Goal: Information Seeking & Learning: Understand process/instructions

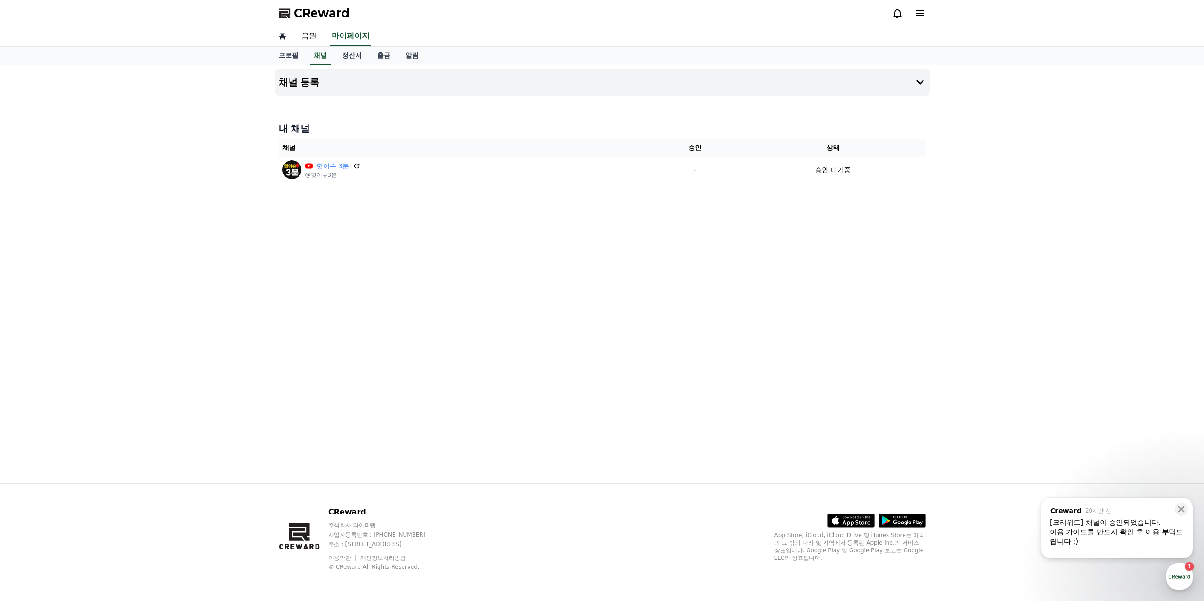
click at [281, 32] on link "홈" at bounding box center [282, 37] width 23 height 20
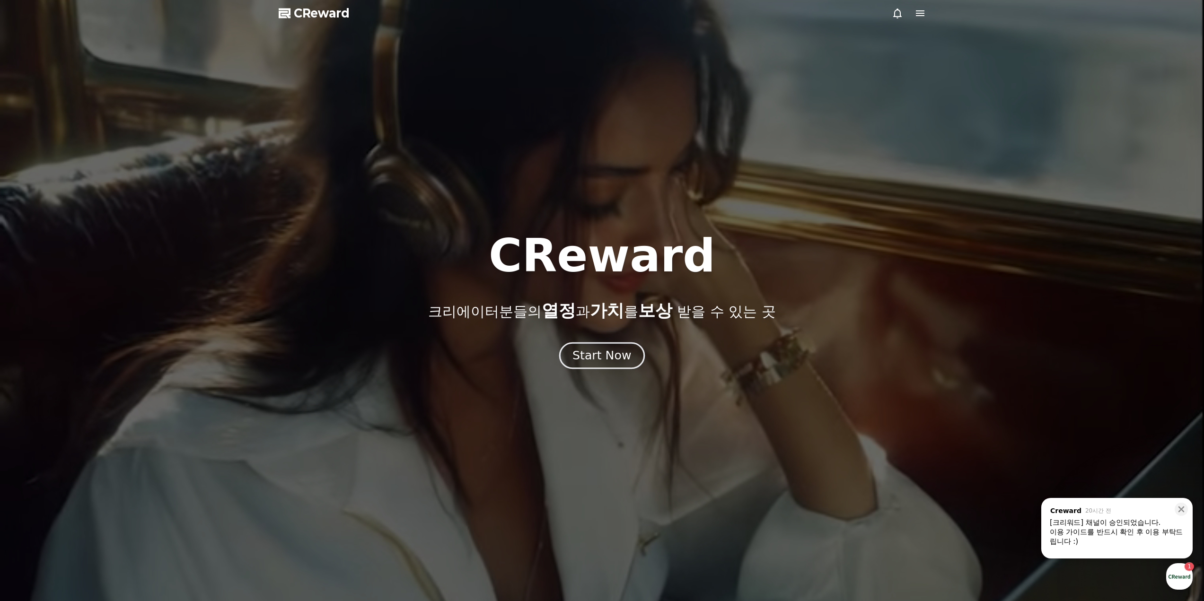
click at [601, 355] on div "Start Now" at bounding box center [602, 356] width 59 height 16
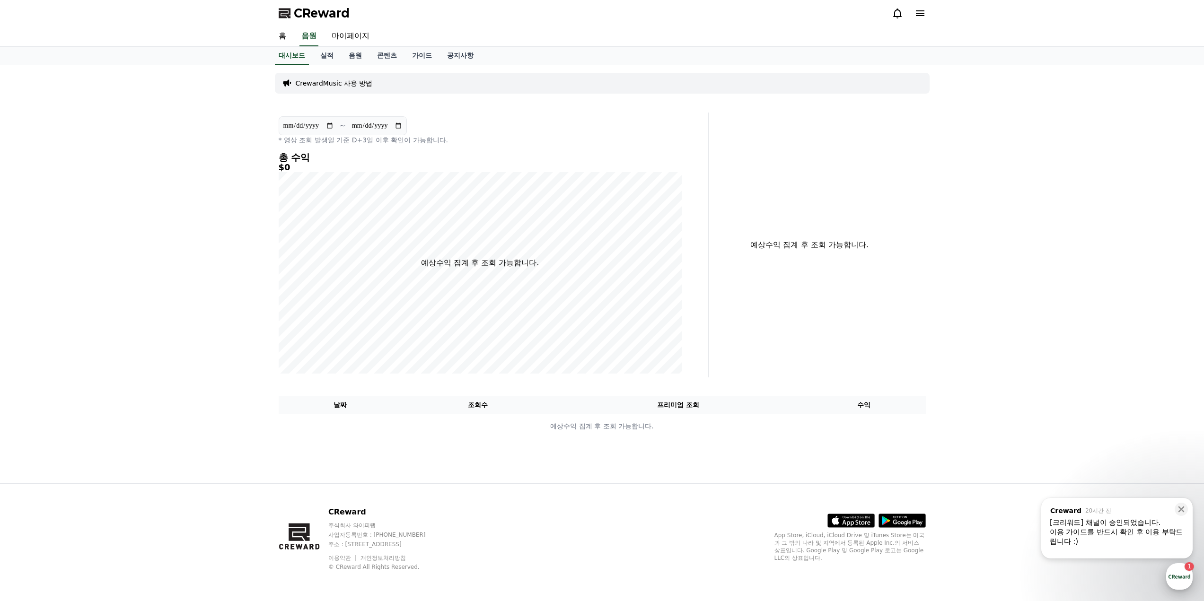
click at [1183, 580] on div "button" at bounding box center [1179, 577] width 27 height 27
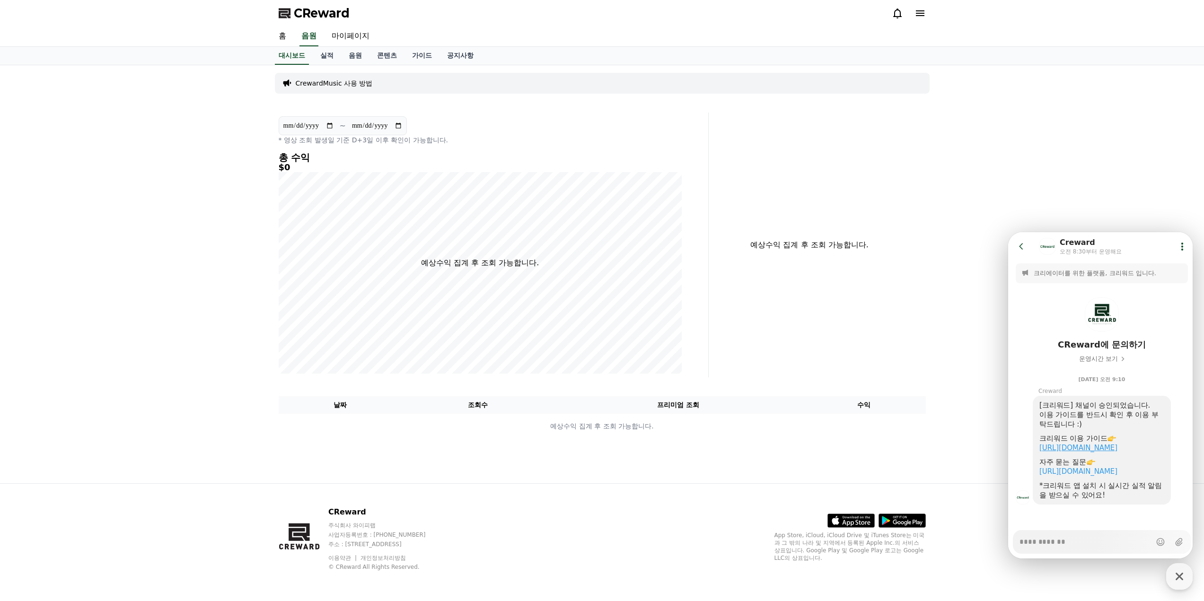
click at [1118, 447] on link "https://creward.net/music/guide/android" at bounding box center [1079, 448] width 78 height 9
type textarea "*"
click at [286, 38] on link "홈" at bounding box center [282, 37] width 23 height 20
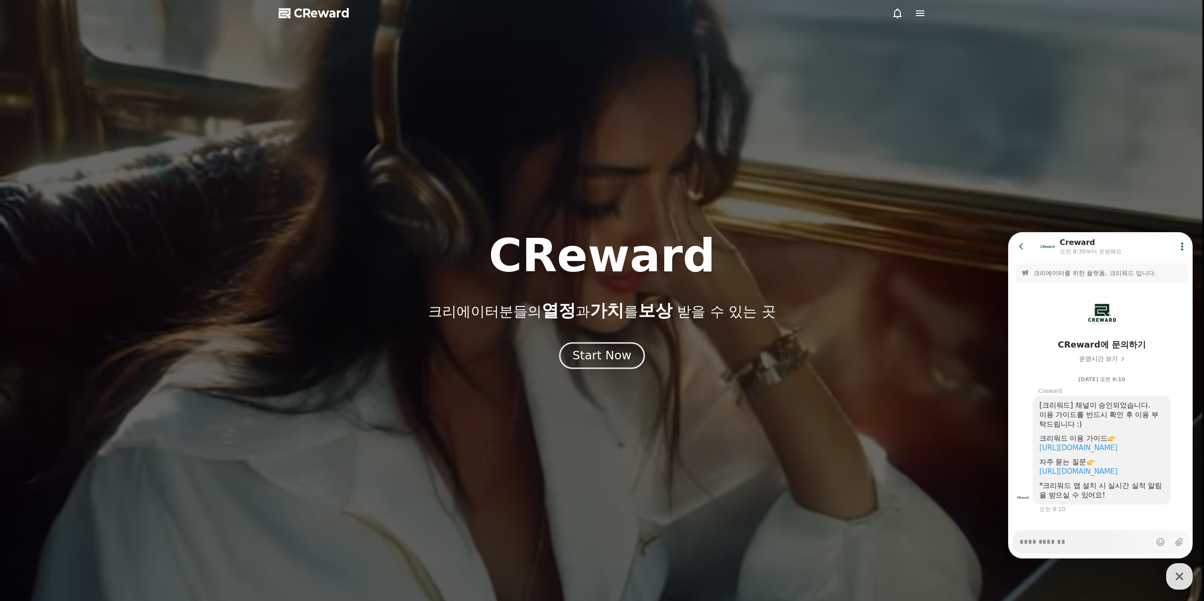
click at [602, 358] on div "Start Now" at bounding box center [602, 356] width 59 height 16
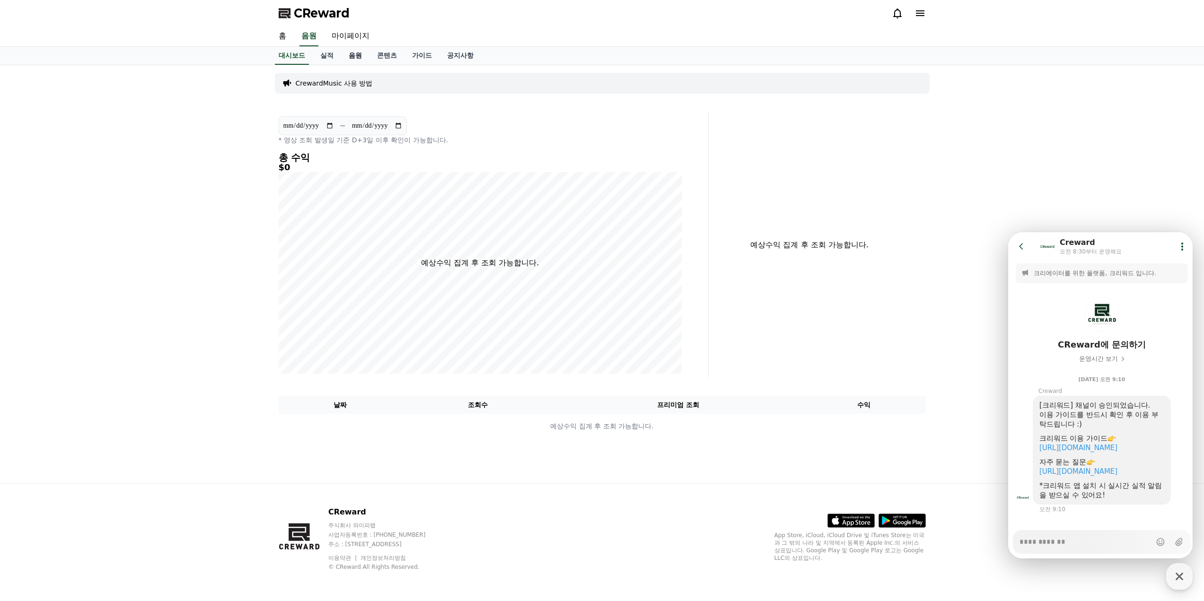
click at [353, 58] on link "음원" at bounding box center [355, 56] width 28 height 18
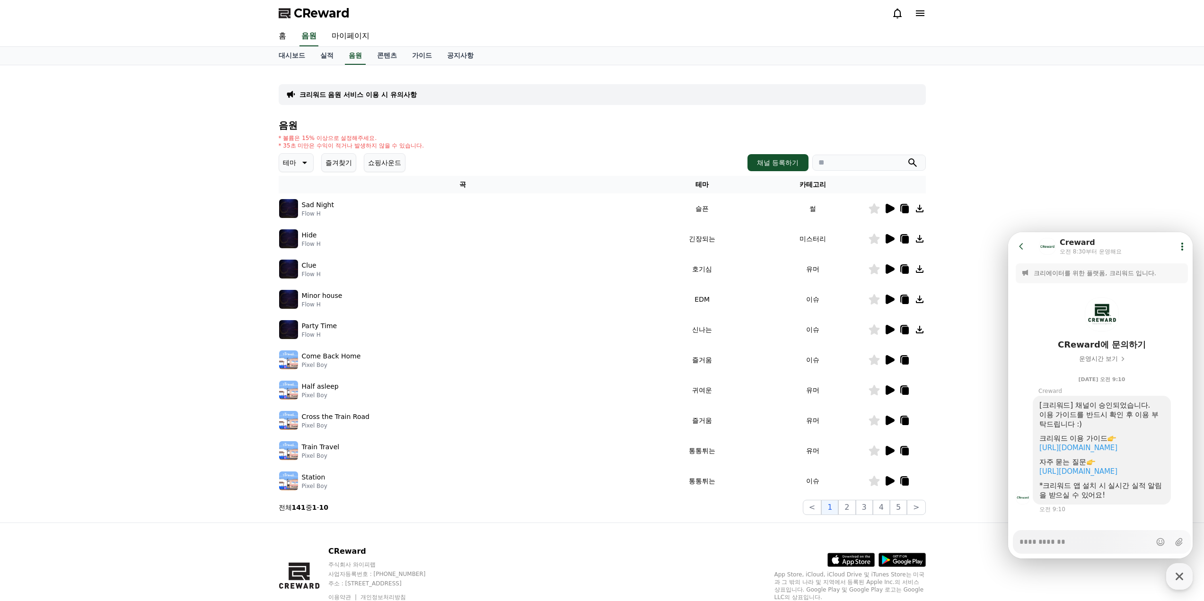
click at [305, 167] on icon at bounding box center [303, 162] width 11 height 11
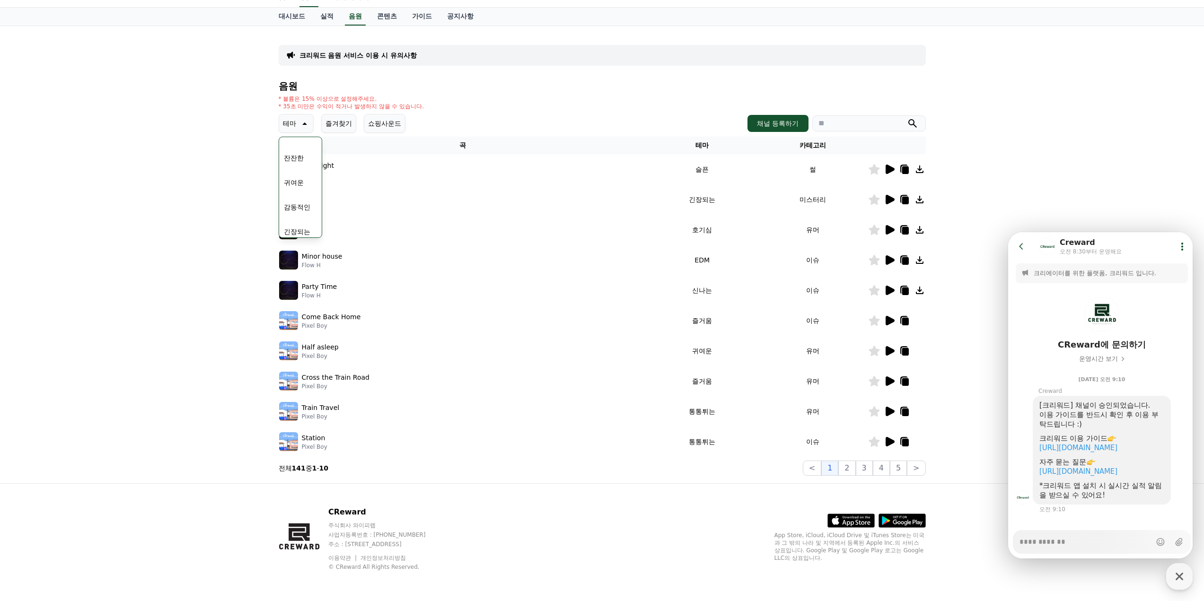
scroll to position [343, 0]
click at [304, 224] on button "감동적인" at bounding box center [297, 224] width 34 height 21
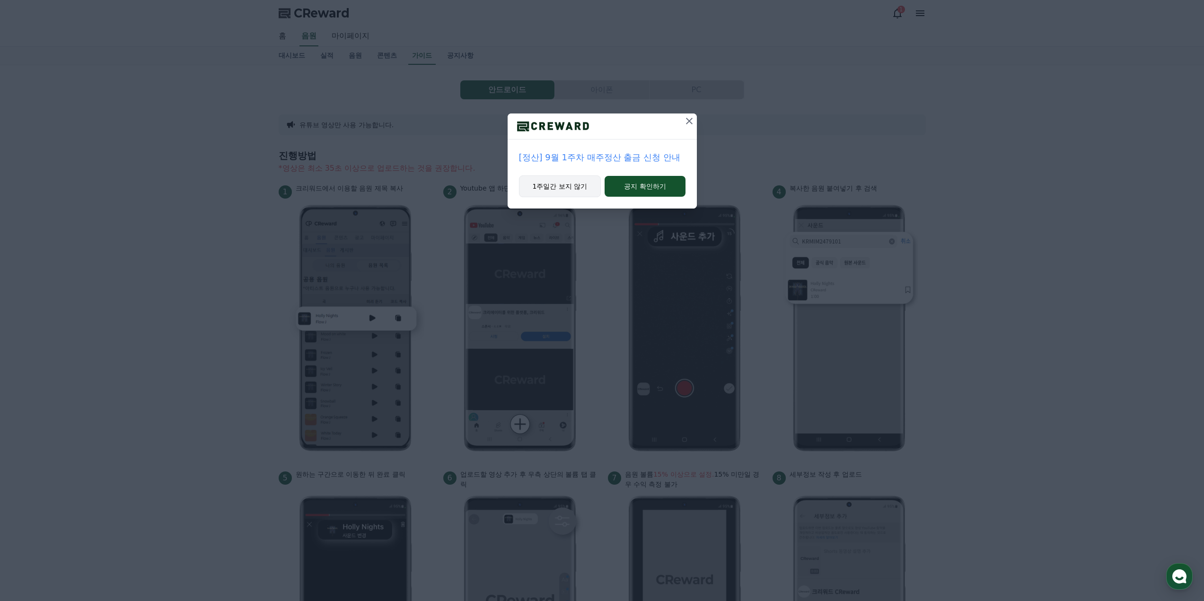
click at [556, 192] on button "1주일간 보지 않기" at bounding box center [560, 187] width 82 height 22
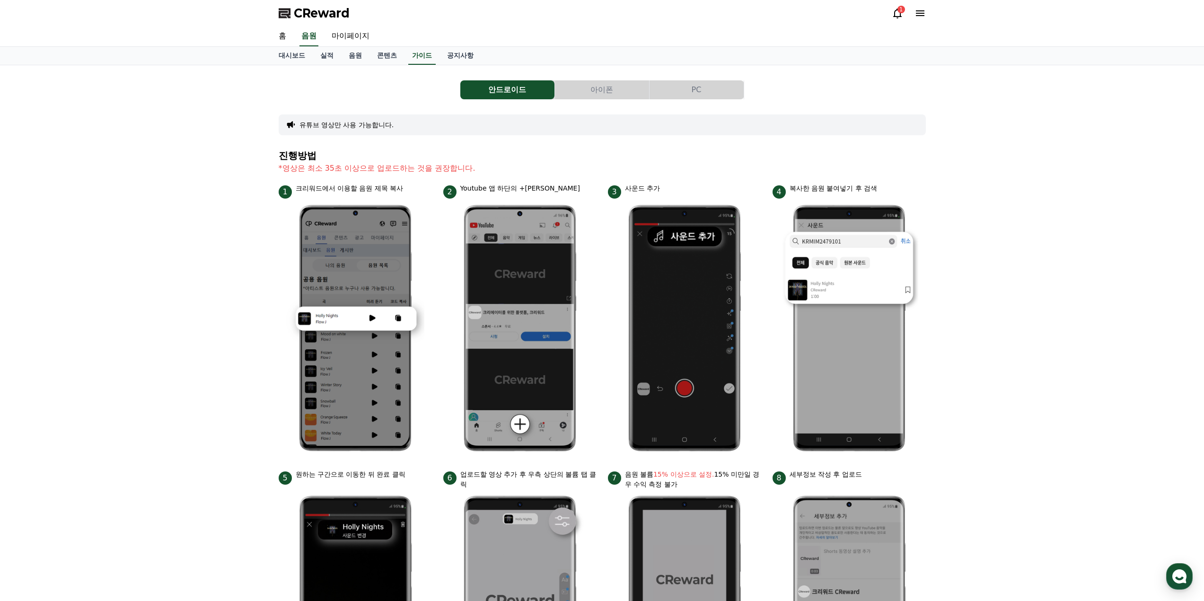
click at [689, 91] on button "PC" at bounding box center [697, 89] width 94 height 19
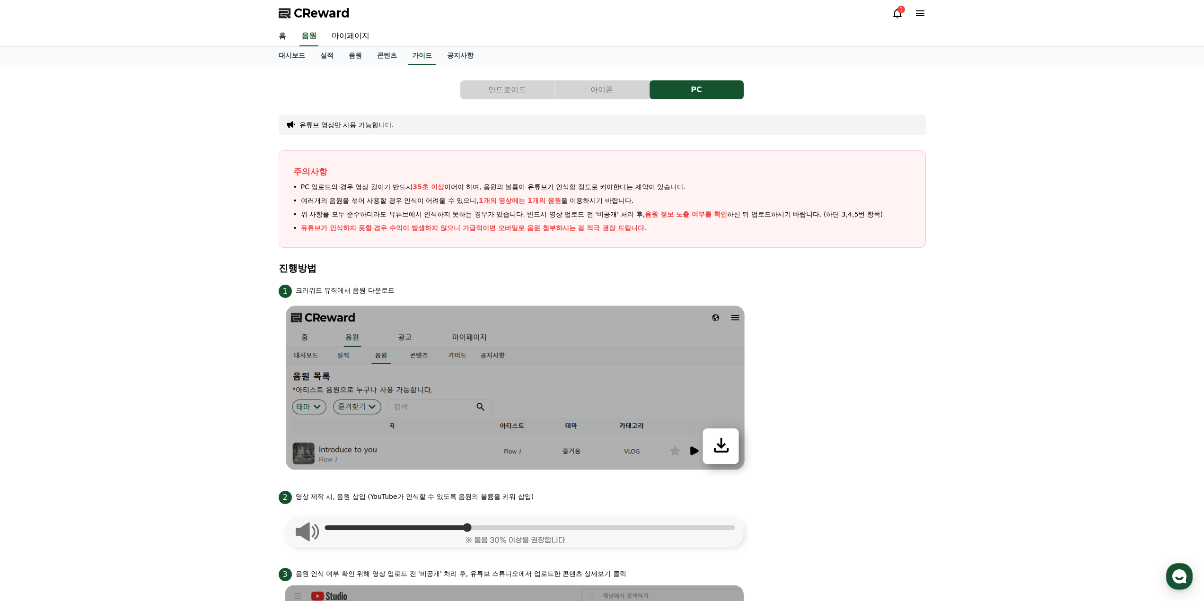
click at [532, 96] on button "안드로이드" at bounding box center [507, 89] width 94 height 19
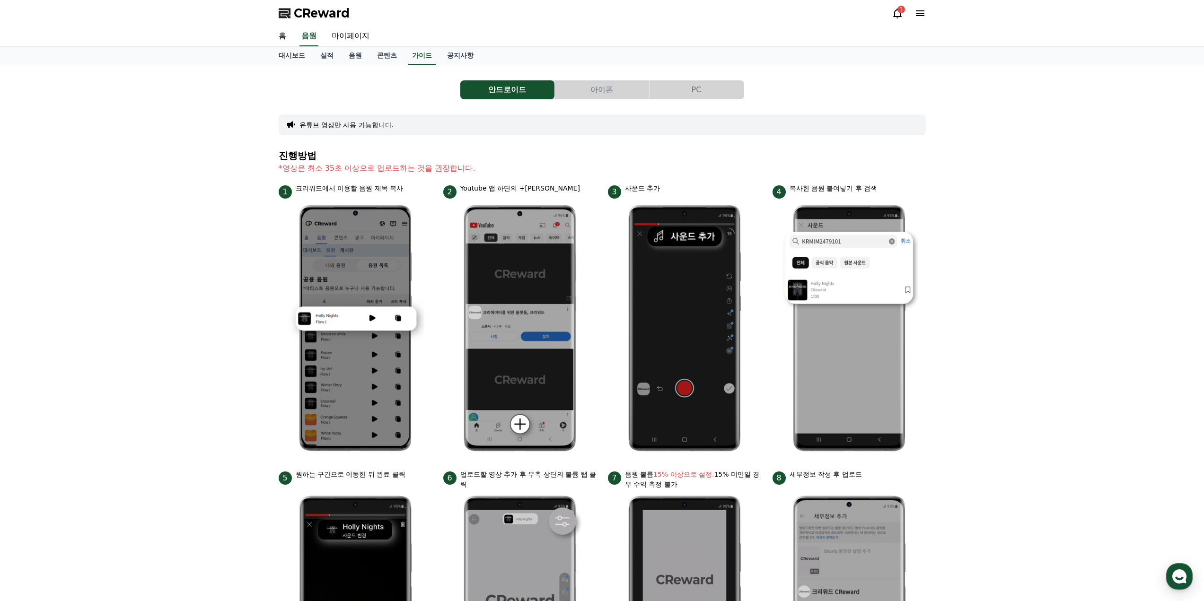
click at [1077, 204] on div "안드로이드 아이폰 PC 유튜브 영상만 사용 가능합니다. 진행방법 *영상은 최소 35초 이상으로 업로드하는 것을 권장합니다. 1 크리워드에서 이…" at bounding box center [602, 411] width 1204 height 692
click at [900, 13] on icon at bounding box center [897, 13] width 11 height 11
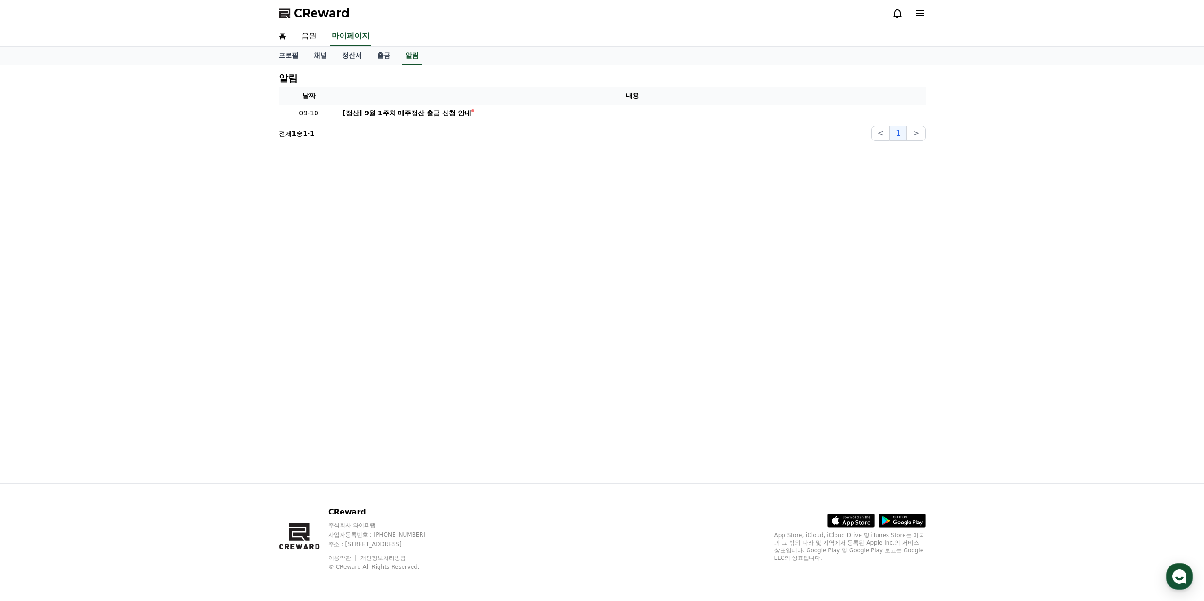
click at [918, 14] on icon at bounding box center [920, 13] width 9 height 6
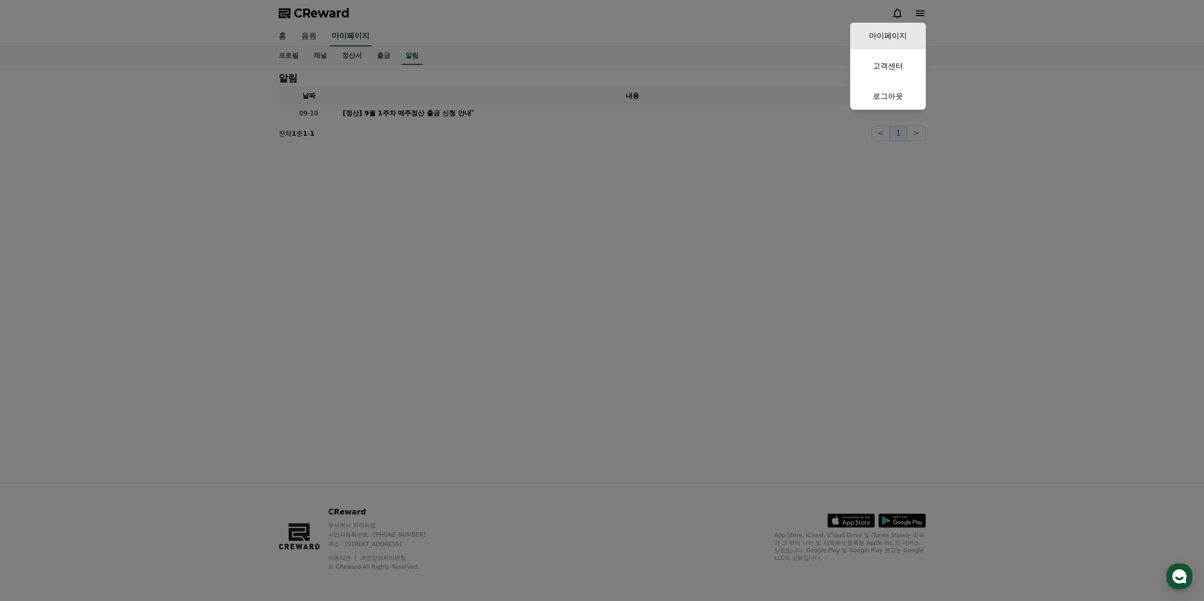
click at [887, 41] on link "마이페이지" at bounding box center [888, 36] width 76 height 27
select select "**********"
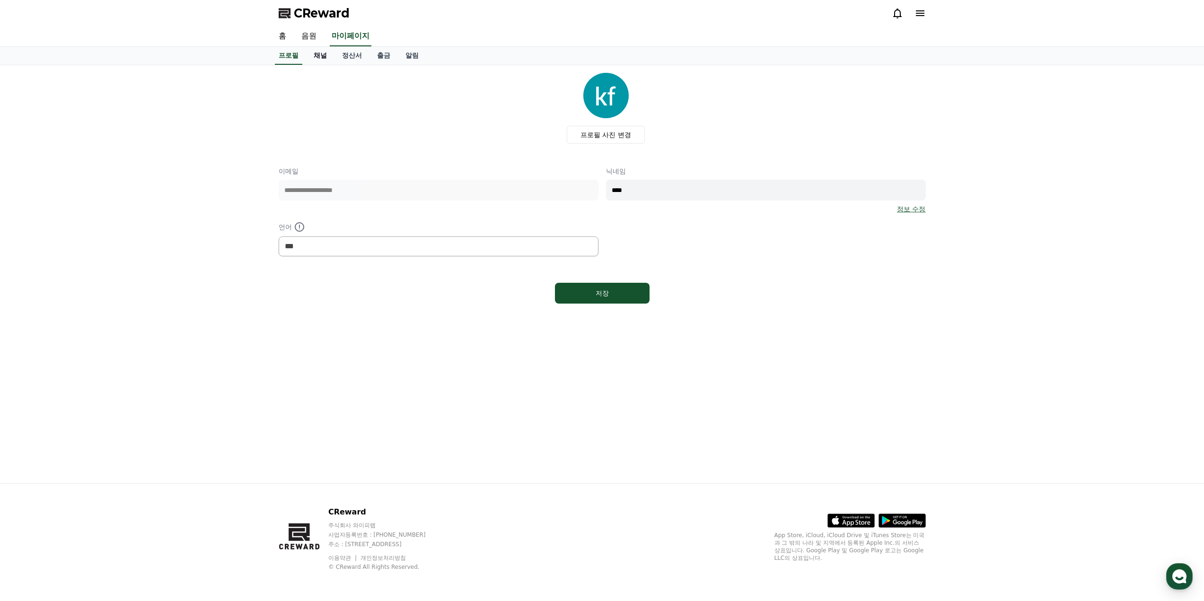
click at [324, 57] on link "채널" at bounding box center [320, 56] width 28 height 18
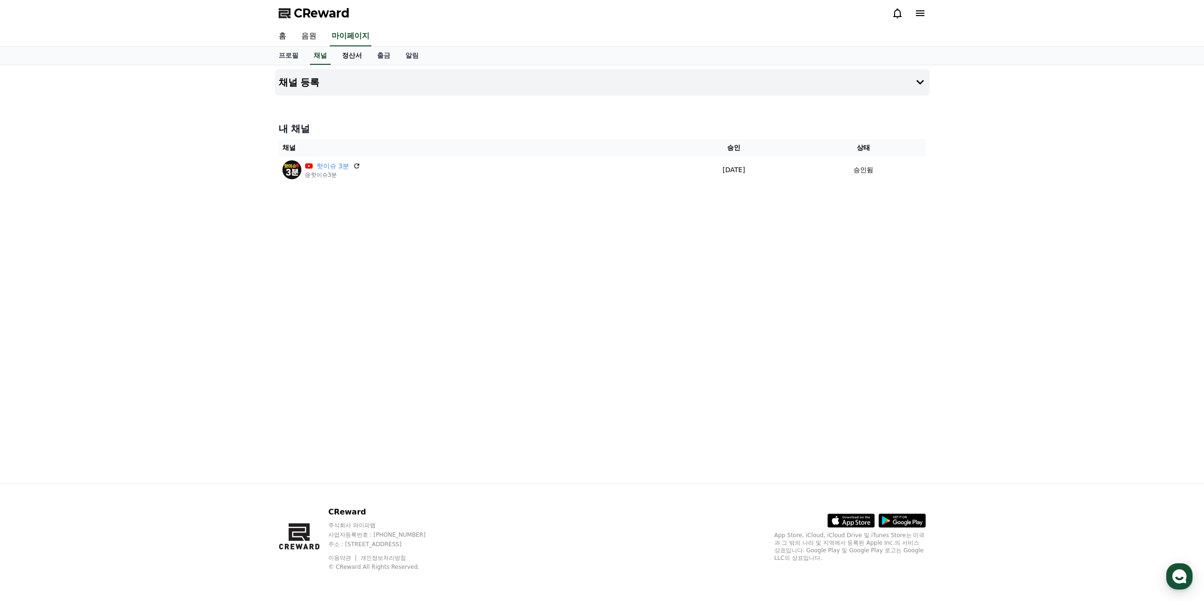
click at [354, 59] on link "정산서" at bounding box center [352, 56] width 35 height 18
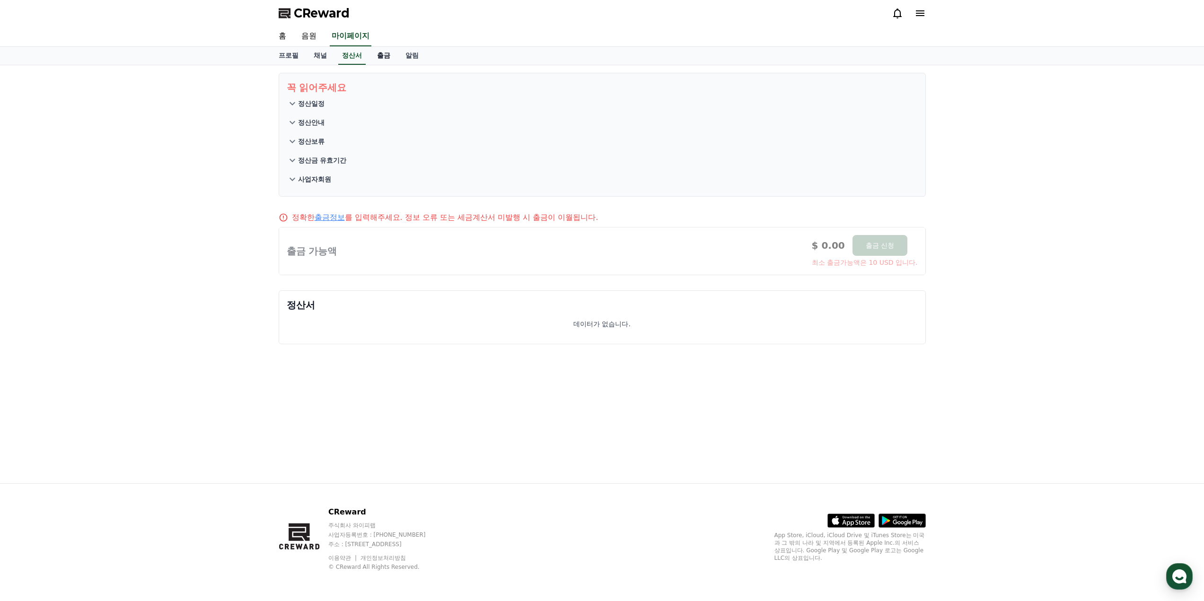
click at [376, 59] on link "출금" at bounding box center [384, 56] width 28 height 18
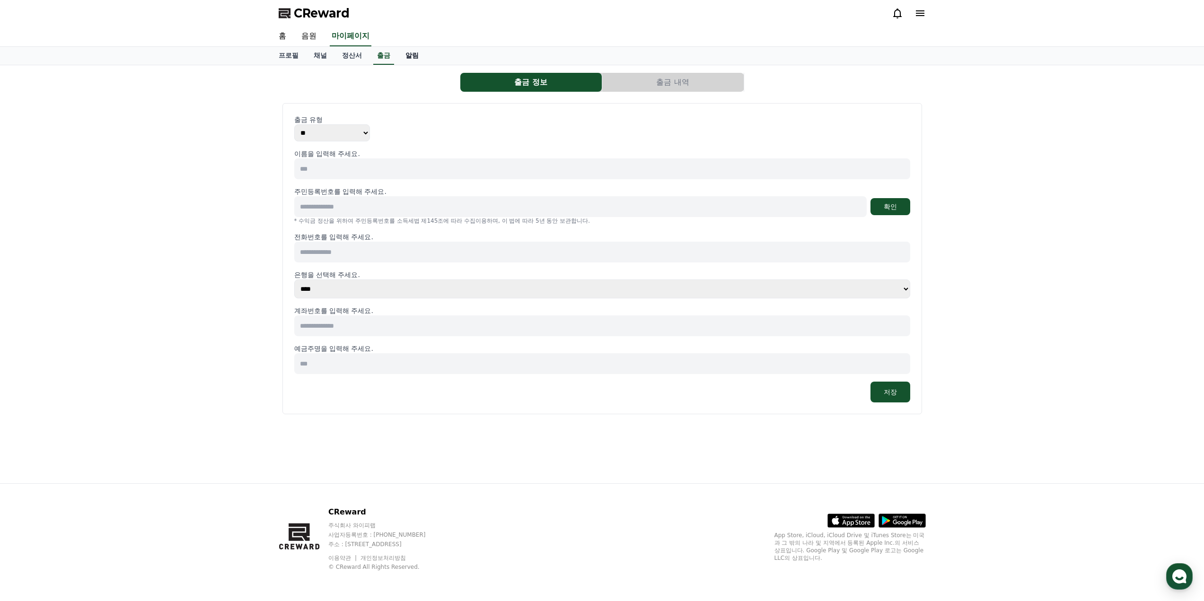
click at [408, 56] on link "알림" at bounding box center [412, 56] width 28 height 18
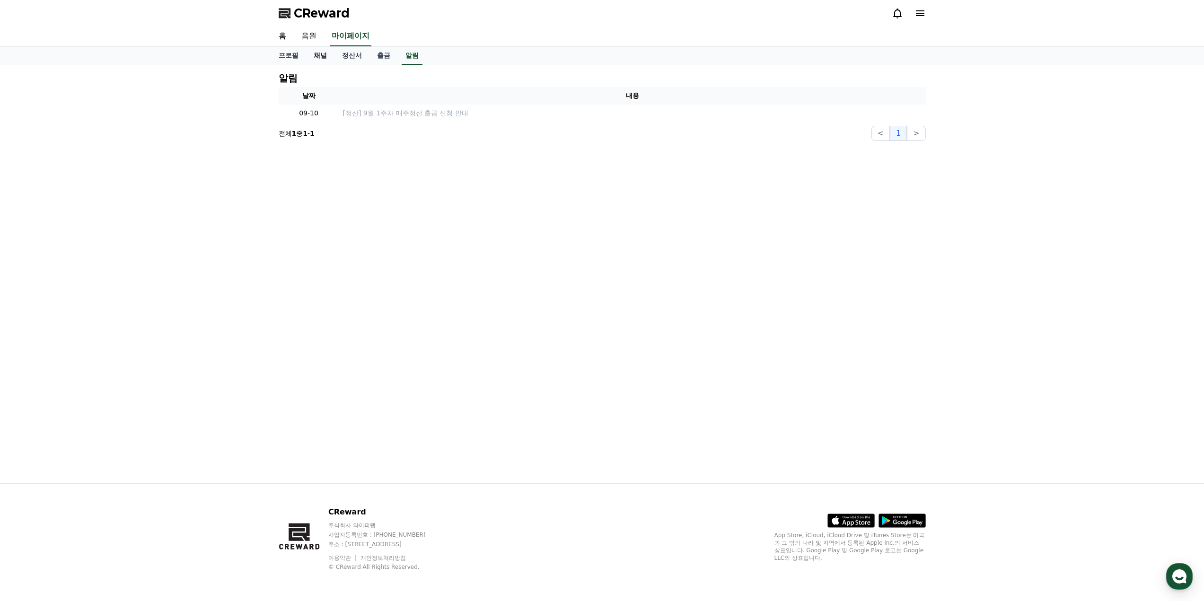
click at [323, 58] on link "채널" at bounding box center [320, 56] width 28 height 18
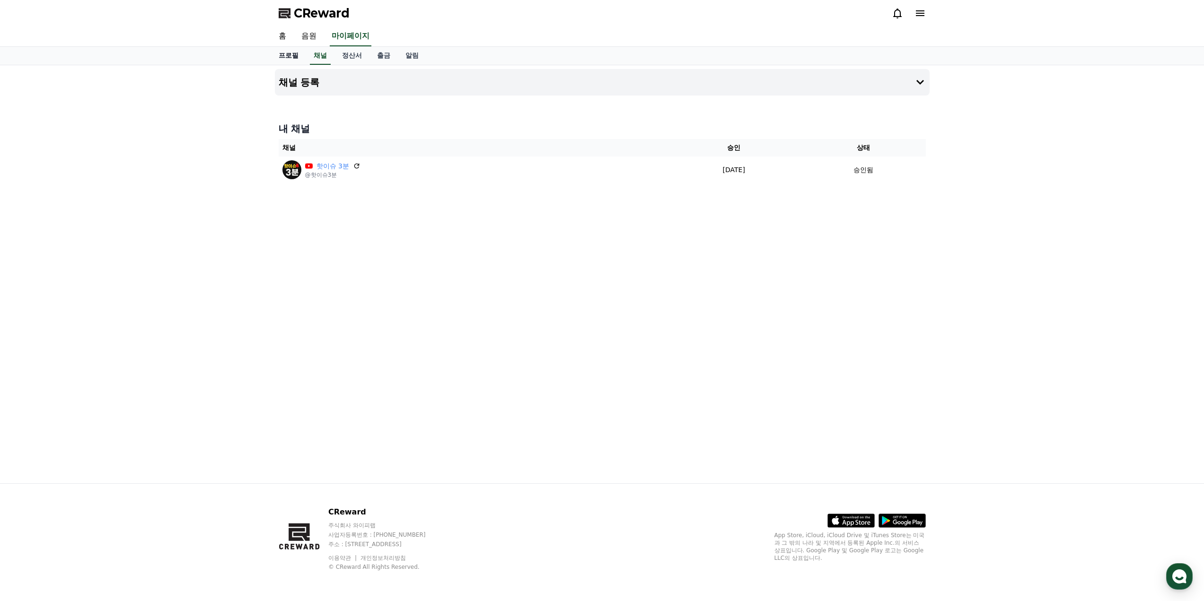
click at [287, 53] on link "프로필" at bounding box center [288, 56] width 35 height 18
select select "**********"
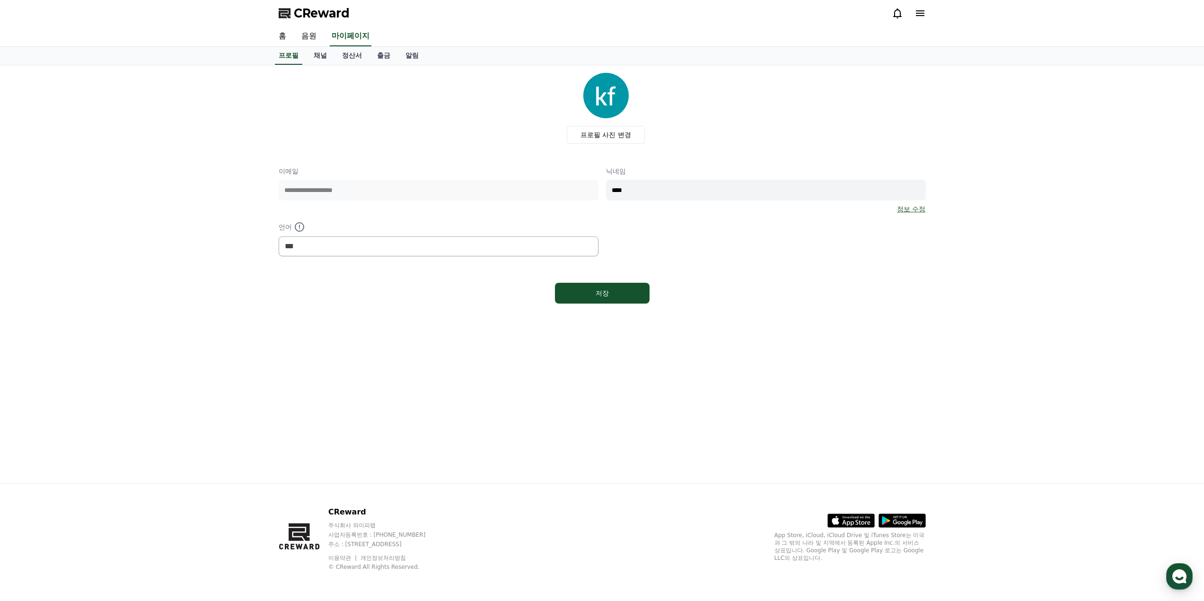
drag, startPoint x: 1067, startPoint y: 231, endPoint x: 1063, endPoint y: 245, distance: 13.9
click at [1067, 232] on div "**********" at bounding box center [602, 274] width 1204 height 418
click at [1075, 143] on div "**********" at bounding box center [602, 274] width 1204 height 418
click at [1082, 117] on div "**********" at bounding box center [602, 274] width 1204 height 418
click at [1085, 114] on div "**********" at bounding box center [602, 274] width 1204 height 418
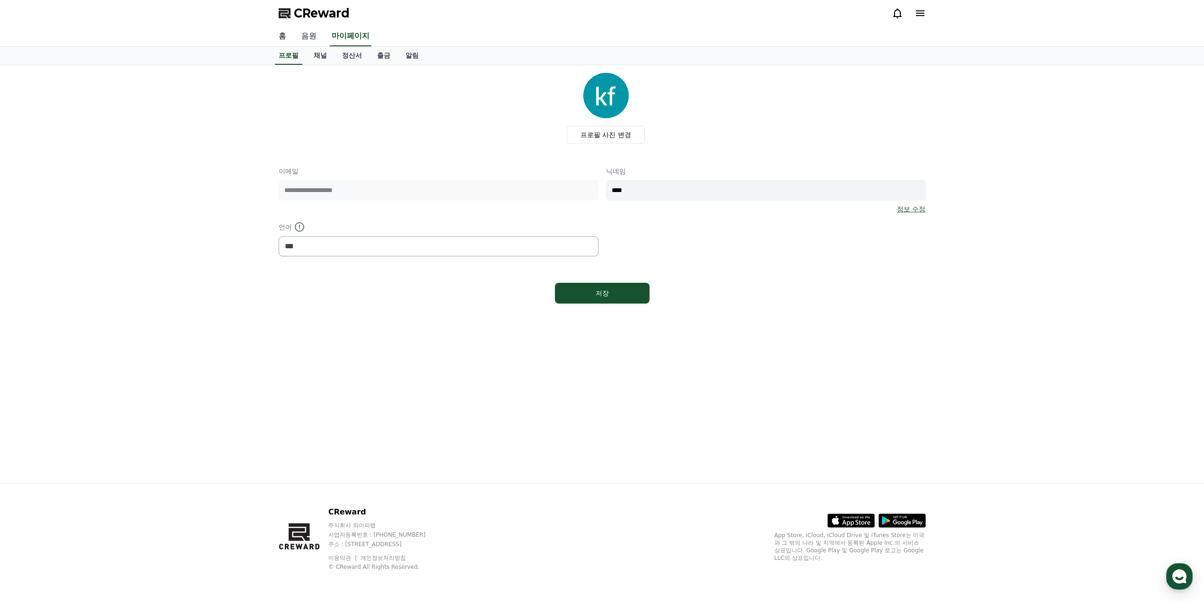
click at [314, 38] on link "음원" at bounding box center [309, 37] width 30 height 20
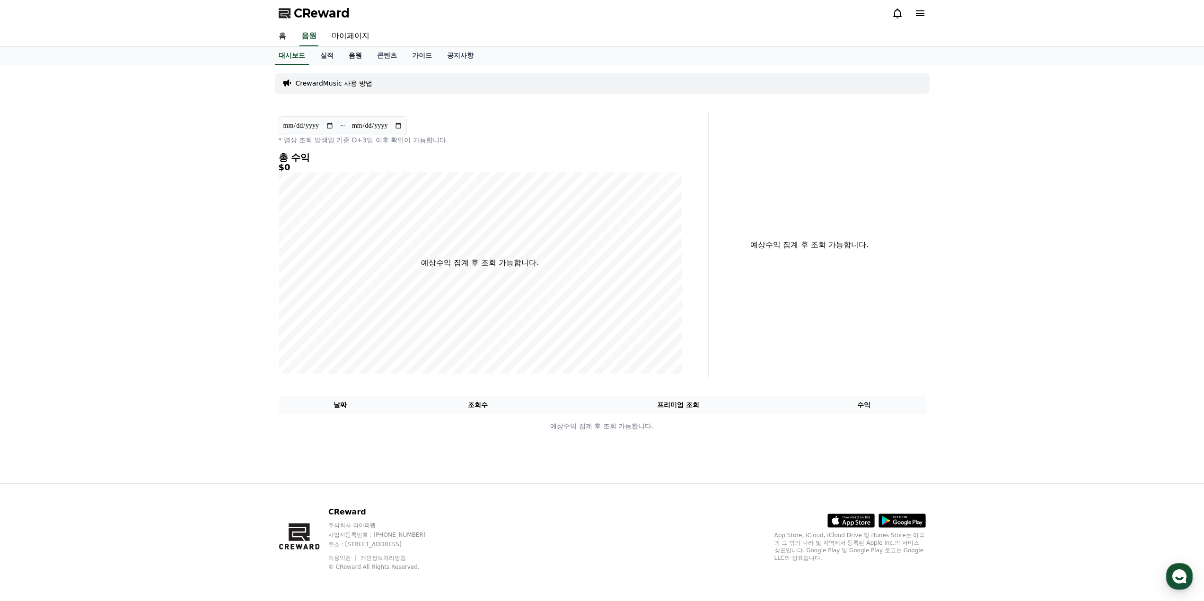
click at [347, 57] on link "음원" at bounding box center [355, 56] width 28 height 18
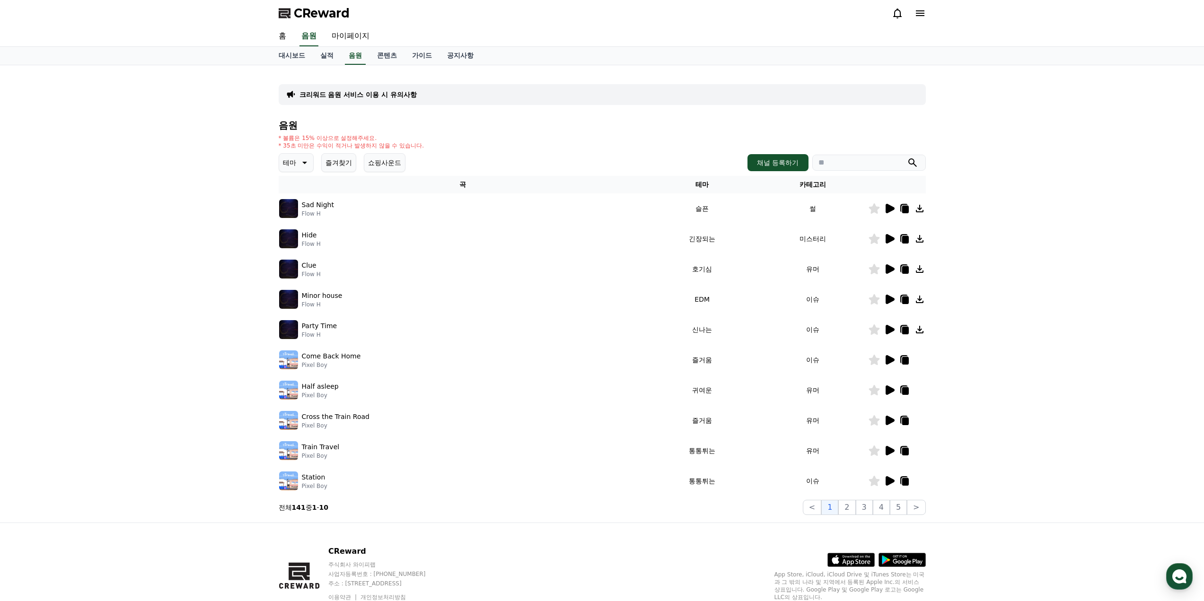
click at [303, 161] on icon at bounding box center [303, 162] width 11 height 11
click at [304, 202] on div "전체 환상적인 호기심 어두운 밝은 통통튀는 신나는 반전 웅장한 드라마틱 즐거움 분위기있는 EDM 그루브 슬픈 잔잔한 귀여운 감동적인 긴장되는 …" at bounding box center [300, 90] width 41 height 488
click at [297, 200] on button "슬픈" at bounding box center [290, 201] width 21 height 21
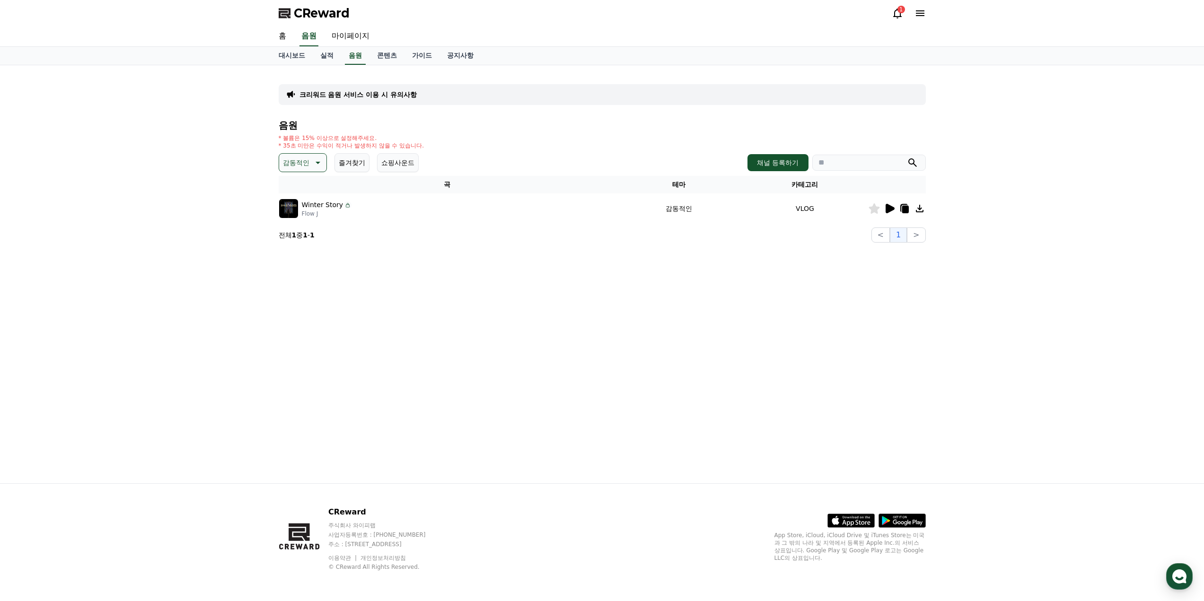
click at [318, 161] on icon at bounding box center [316, 162] width 11 height 11
click at [300, 242] on button "신나는" at bounding box center [293, 240] width 27 height 21
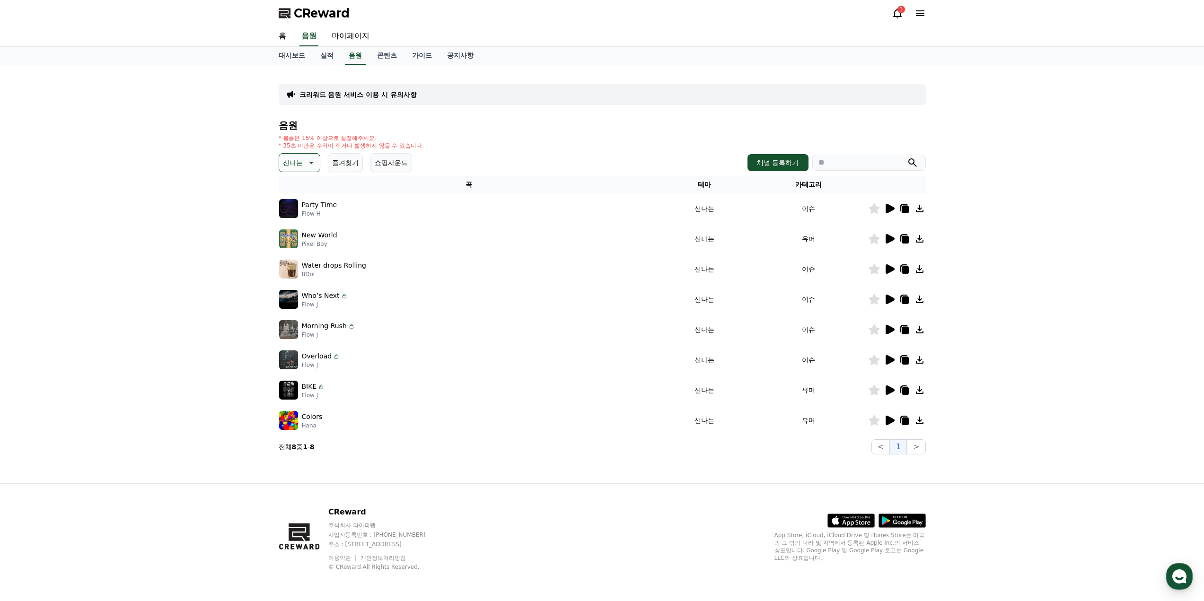
click at [313, 163] on icon at bounding box center [310, 162] width 11 height 11
click at [306, 221] on button "드라마틱" at bounding box center [297, 220] width 34 height 21
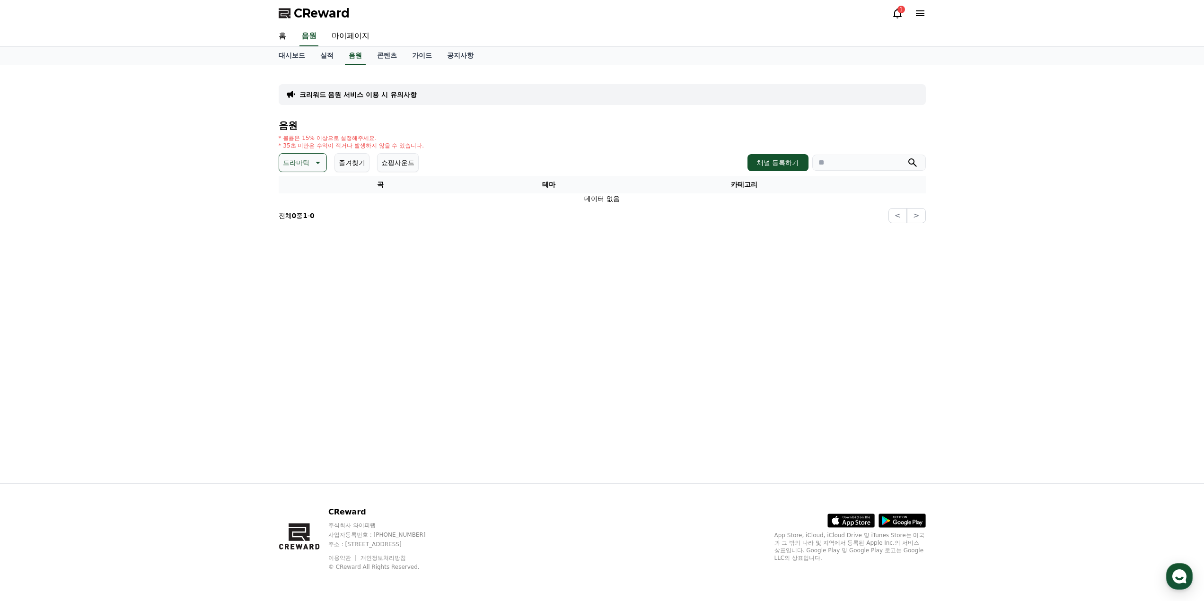
click at [318, 166] on icon at bounding box center [316, 162] width 11 height 11
click at [300, 267] on button "코믹한" at bounding box center [293, 265] width 27 height 21
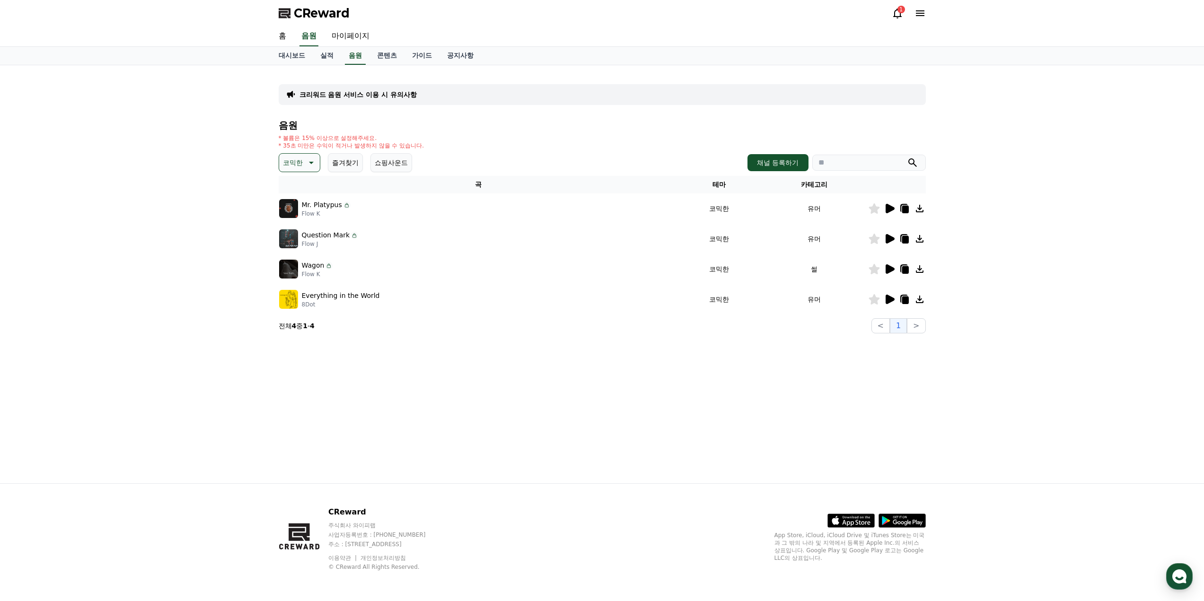
click at [889, 270] on icon at bounding box center [890, 269] width 9 height 9
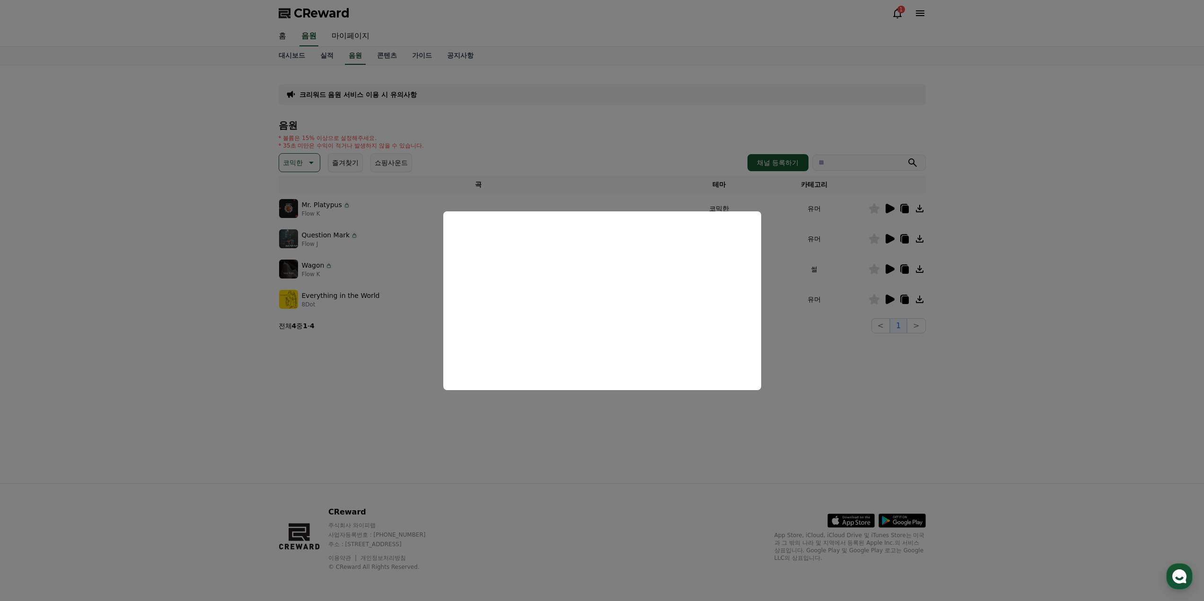
click at [1039, 271] on button "close modal" at bounding box center [602, 300] width 1204 height 601
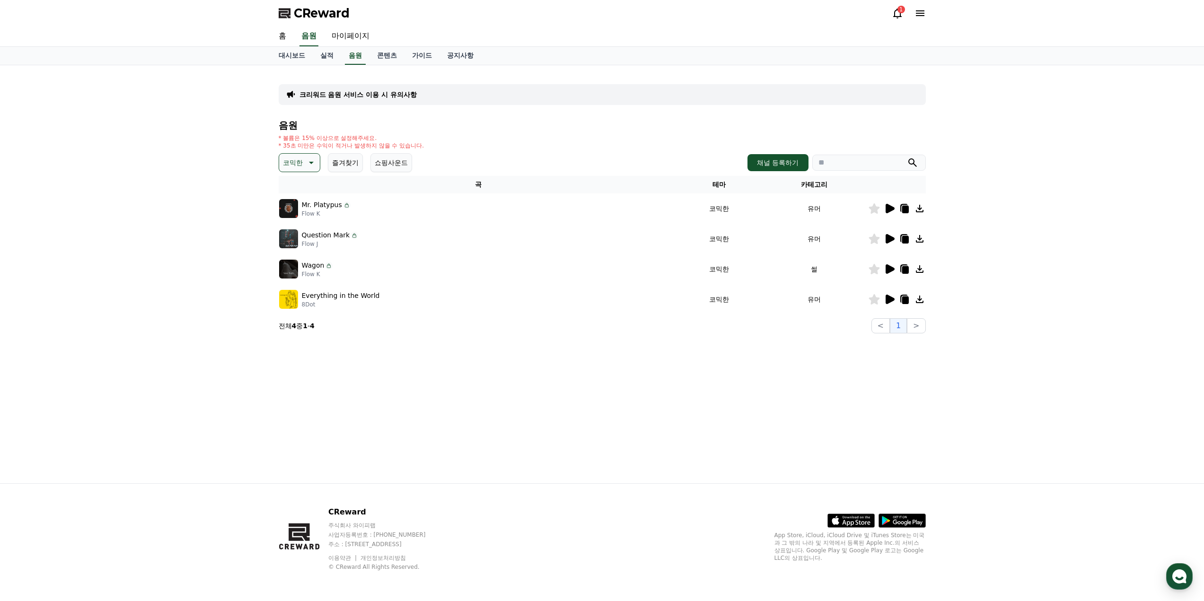
click at [920, 272] on icon at bounding box center [920, 269] width 8 height 8
click at [1090, 258] on div "크리워드 음원 서비스 이용 시 유의사항 음원 * 볼륨은 15% 이상으로 설정해주세요. * 35초 미만은 수익이 적거나 발생하지 않을 수 있습니…" at bounding box center [602, 274] width 1204 height 418
click at [886, 209] on icon at bounding box center [890, 208] width 9 height 9
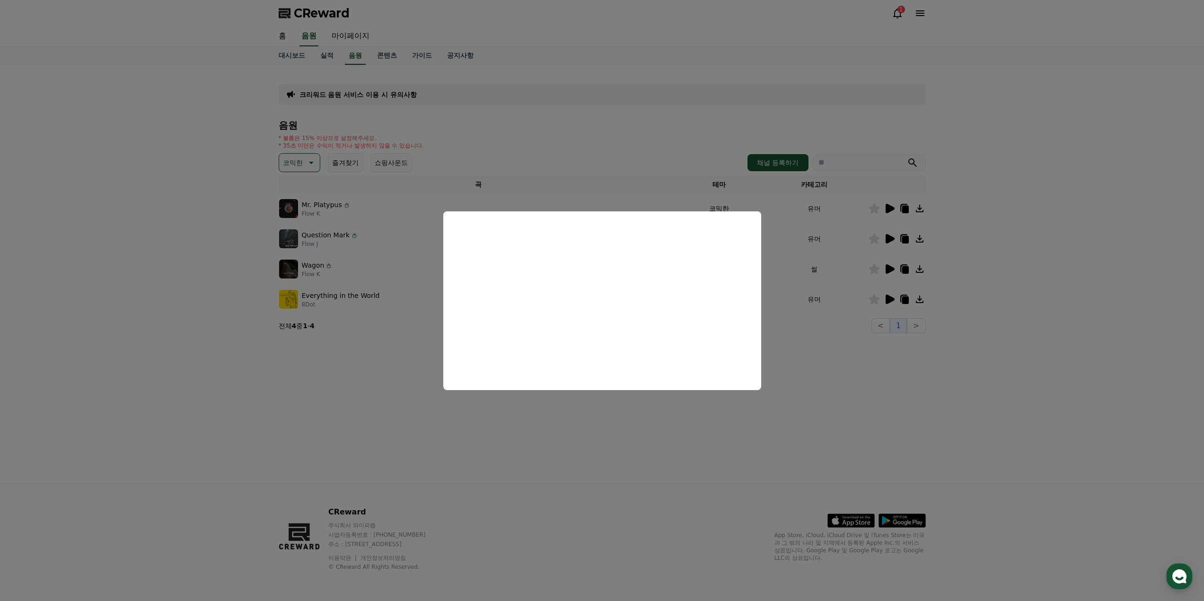
click at [954, 398] on button "close modal" at bounding box center [602, 300] width 1204 height 601
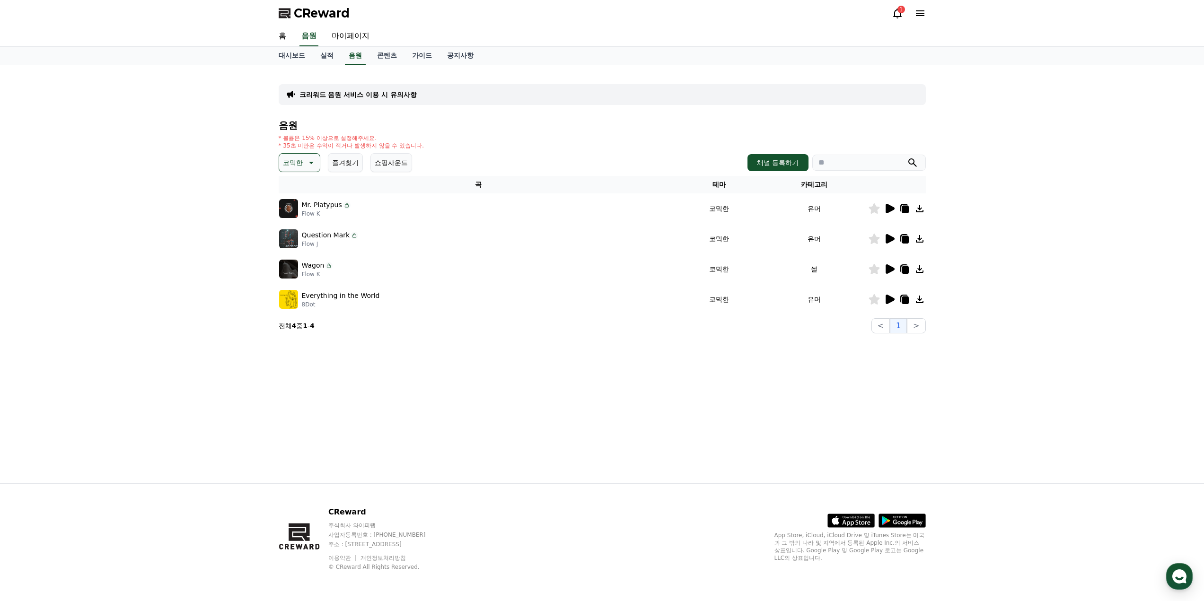
click at [920, 211] on icon at bounding box center [919, 208] width 11 height 11
click at [890, 239] on icon at bounding box center [890, 238] width 9 height 9
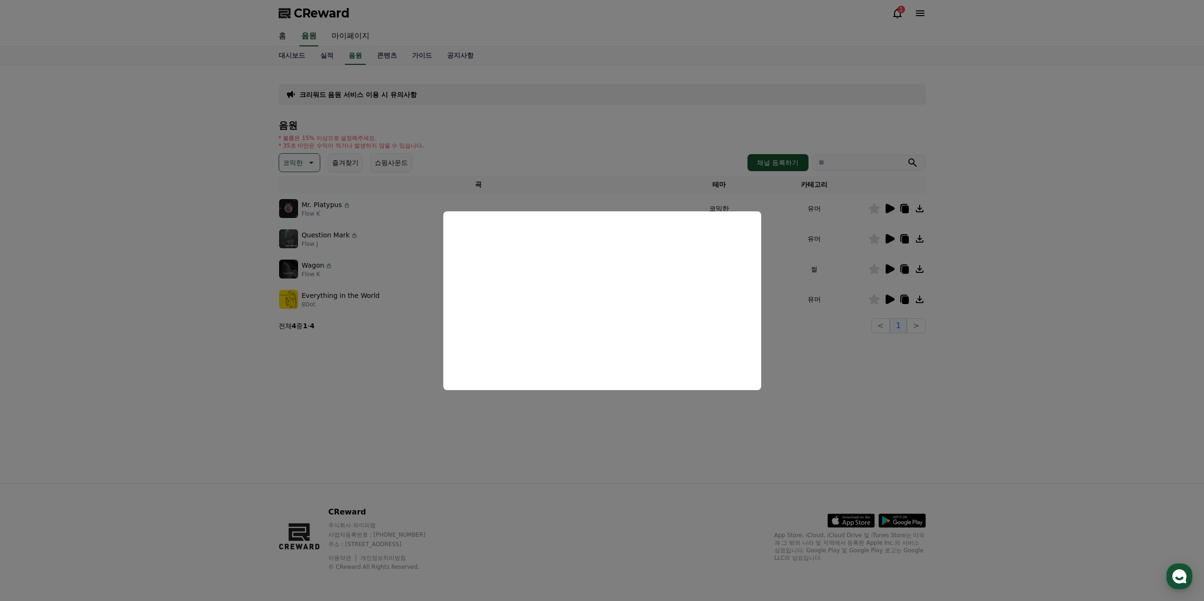
click at [1015, 268] on button "close modal" at bounding box center [602, 300] width 1204 height 601
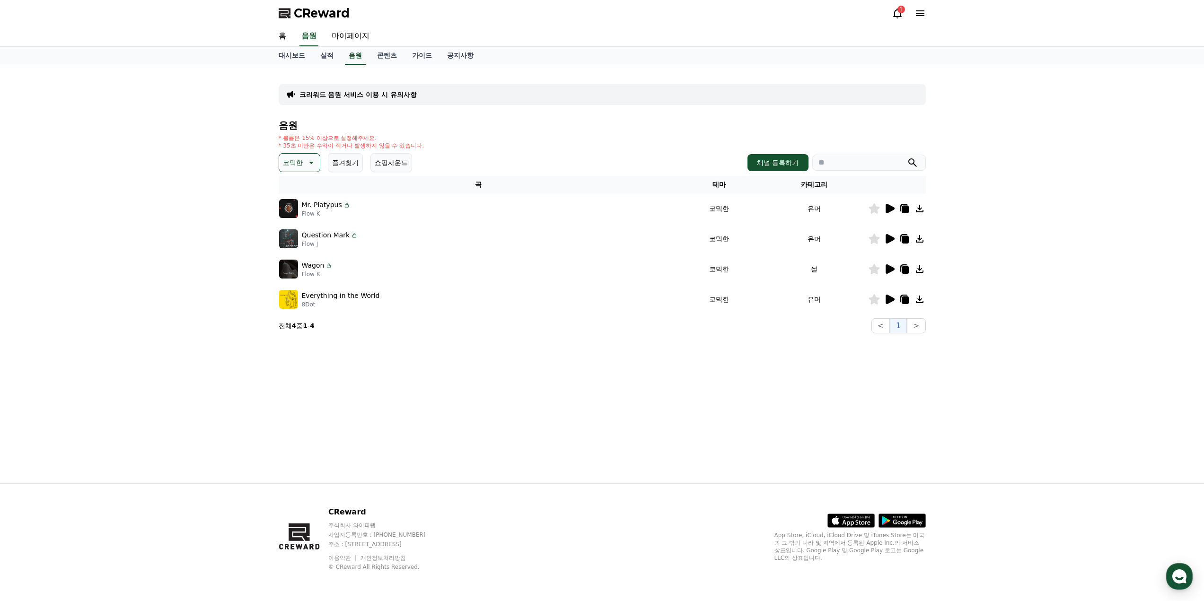
click at [921, 239] on icon at bounding box center [920, 239] width 8 height 8
click at [889, 301] on icon at bounding box center [890, 299] width 9 height 9
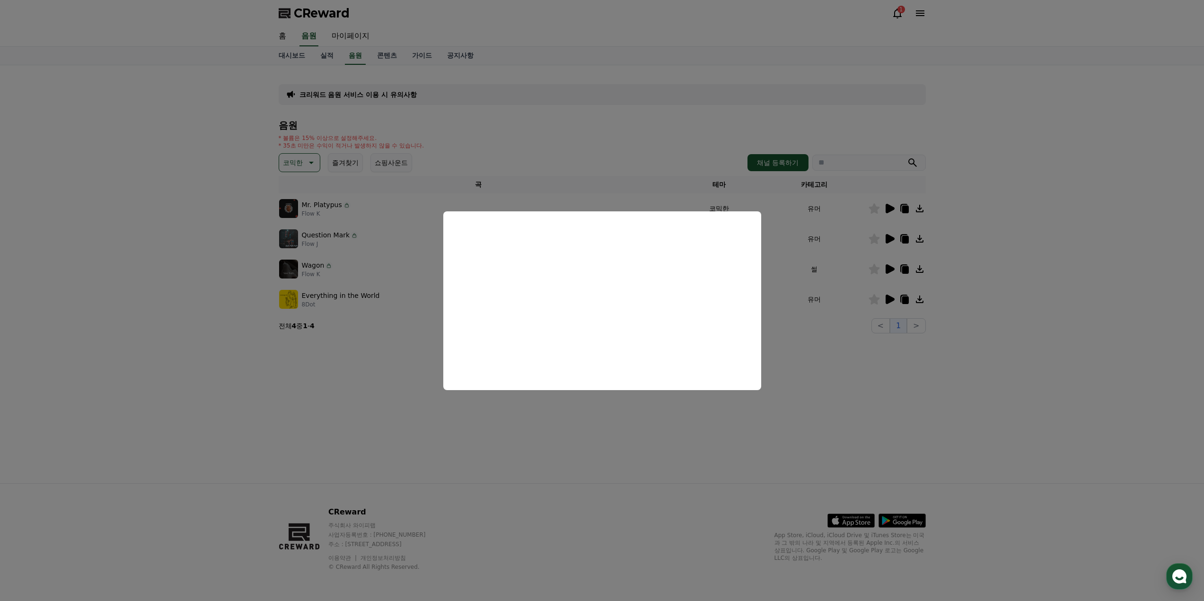
click at [1032, 307] on button "close modal" at bounding box center [602, 300] width 1204 height 601
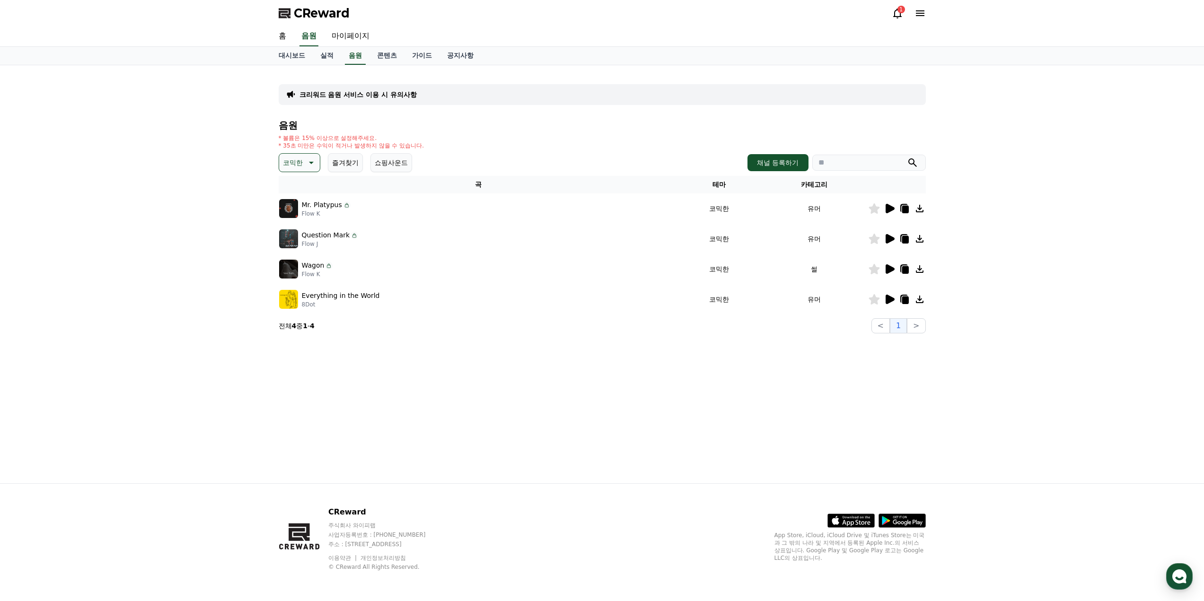
click at [919, 302] on icon at bounding box center [920, 300] width 8 height 8
click at [1103, 157] on div "크리워드 음원 서비스 이용 시 유의사항 음원 * 볼륨은 15% 이상으로 설정해주세요. * 35초 미만은 수익이 적거나 발생하지 않을 수 있습니…" at bounding box center [602, 274] width 1204 height 418
click at [1047, 171] on div "크리워드 음원 서비스 이용 시 유의사항 음원 * 볼륨은 15% 이상으로 설정해주세요. * 35초 미만은 수익이 적거나 발생하지 않을 수 있습니…" at bounding box center [602, 274] width 1204 height 418
click at [893, 210] on icon at bounding box center [890, 208] width 9 height 9
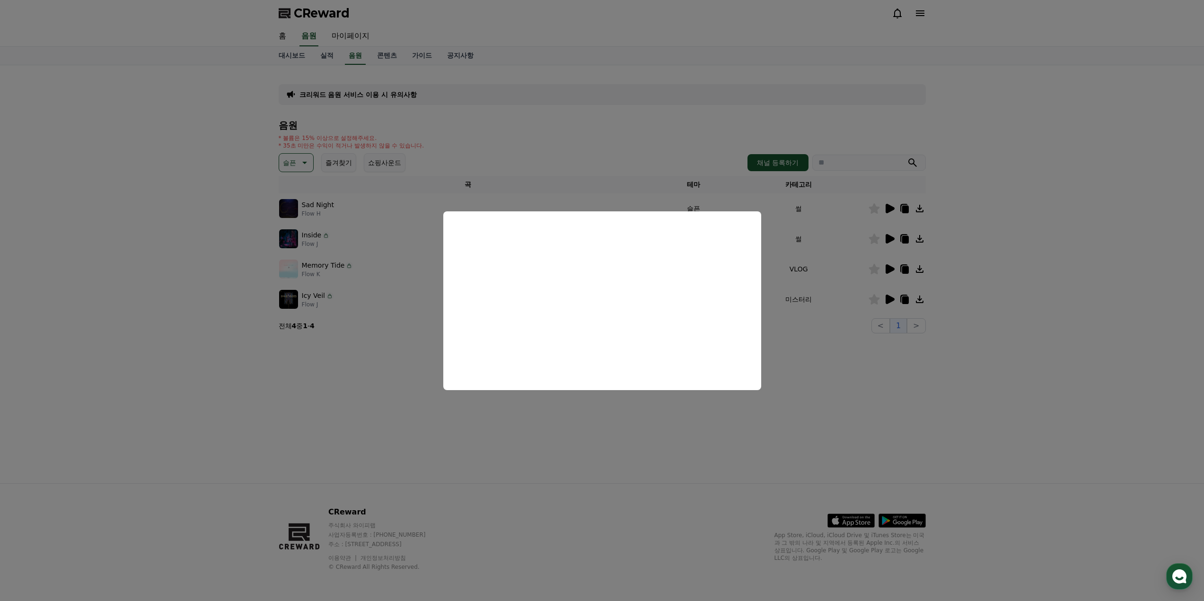
click at [1049, 323] on button "close modal" at bounding box center [602, 300] width 1204 height 601
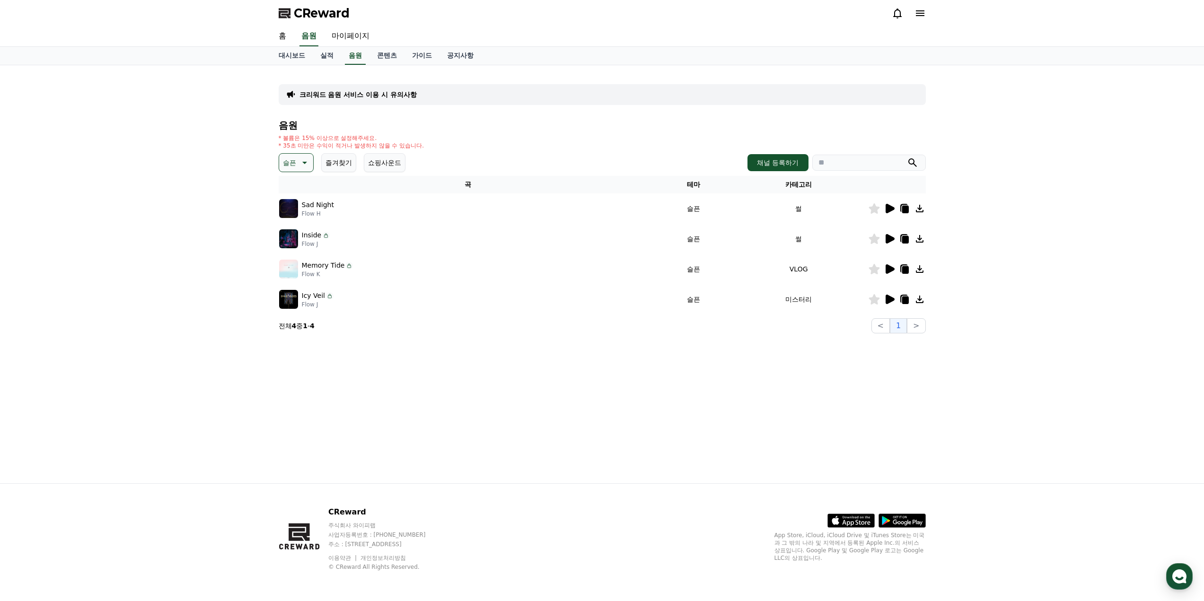
click at [888, 238] on icon at bounding box center [890, 238] width 9 height 9
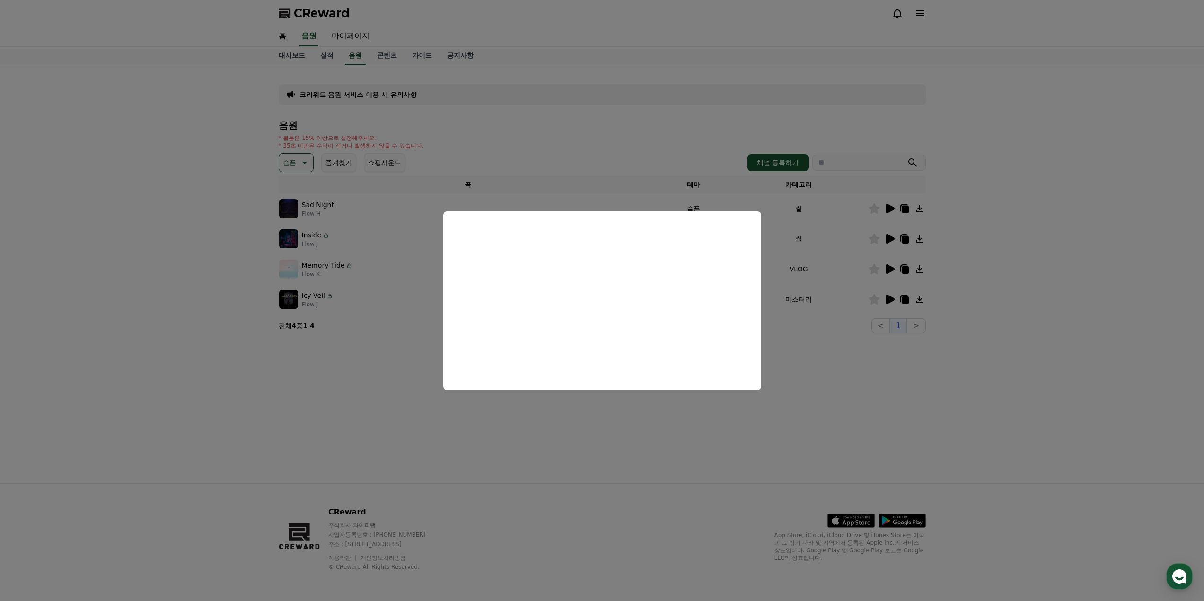
click at [1024, 342] on button "close modal" at bounding box center [602, 300] width 1204 height 601
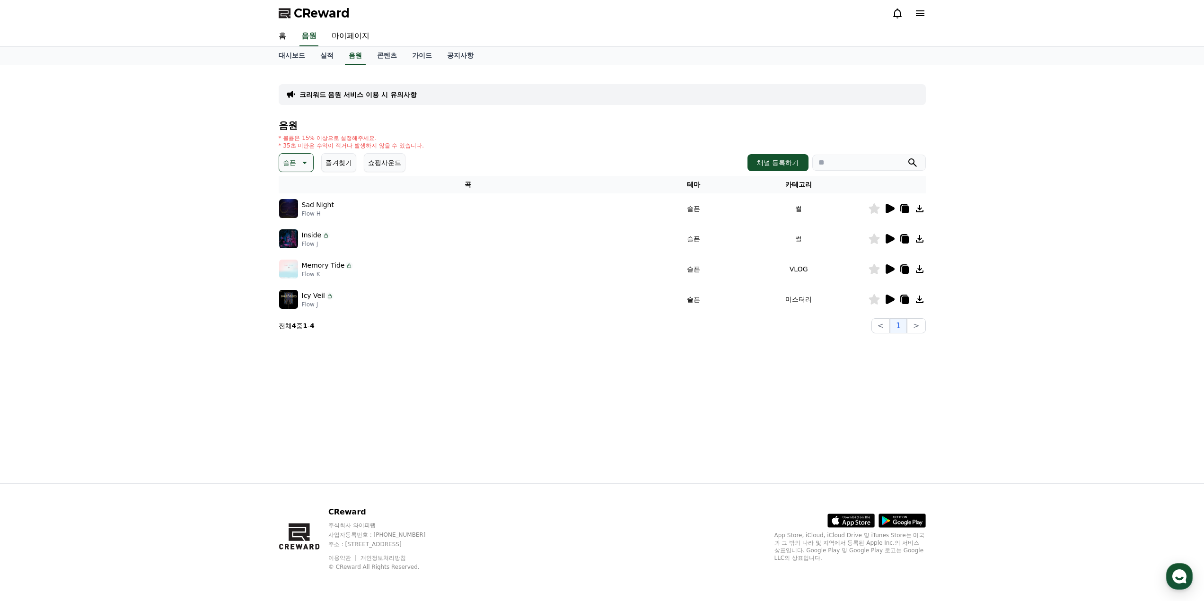
click at [920, 241] on icon at bounding box center [919, 238] width 11 height 11
click at [1063, 307] on div "크리워드 음원 서비스 이용 시 유의사항 음원 * 볼륨은 15% 이상으로 설정해주세요. * 35초 미만은 수익이 적거나 발생하지 않을 수 있습니…" at bounding box center [602, 274] width 1204 height 418
click at [415, 55] on link "가이드" at bounding box center [422, 56] width 35 height 18
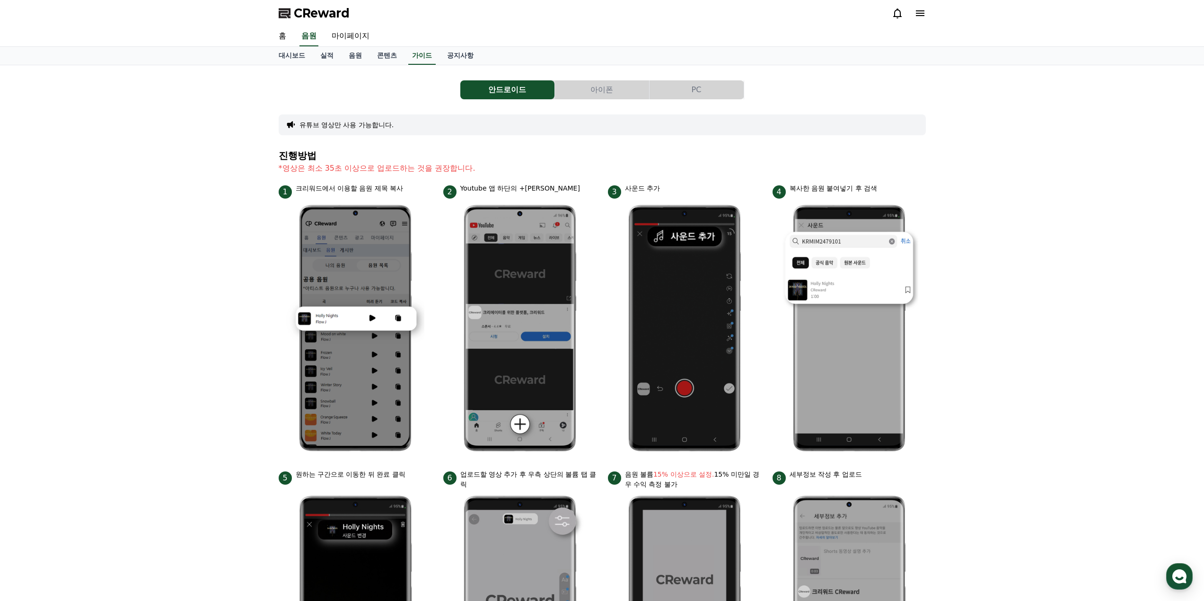
click at [709, 87] on button "PC" at bounding box center [697, 89] width 94 height 19
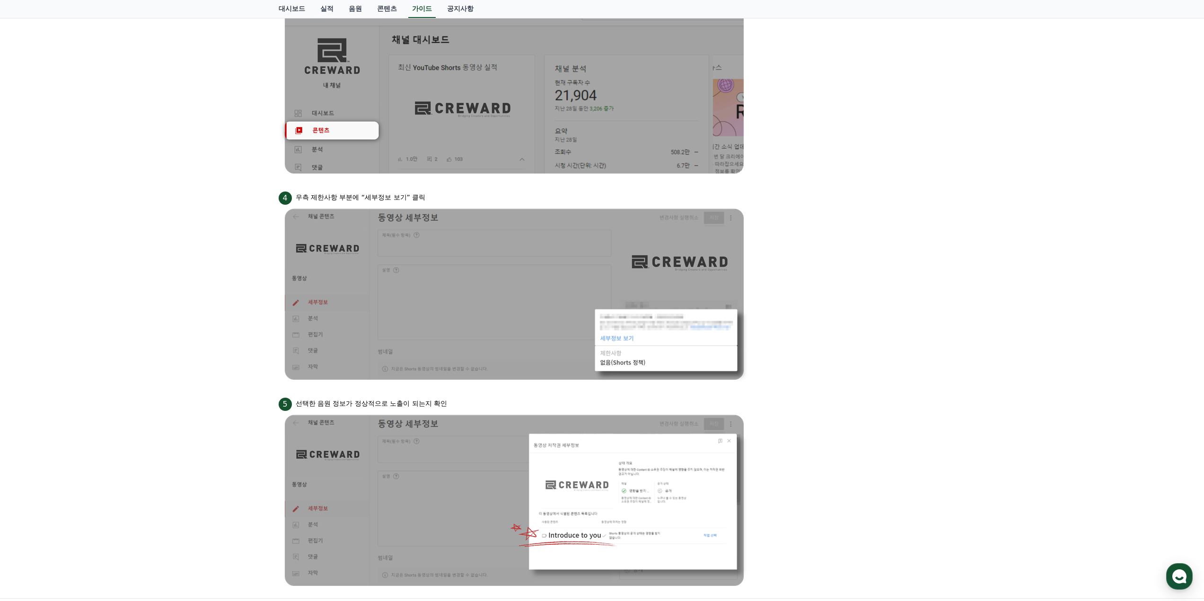
scroll to position [461, 0]
